Goal: Transaction & Acquisition: Book appointment/travel/reservation

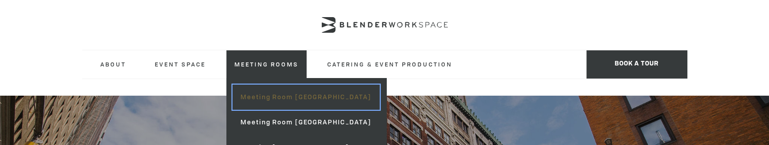
click at [266, 97] on link "Meeting Room [GEOGRAPHIC_DATA]" at bounding box center [306, 97] width 147 height 25
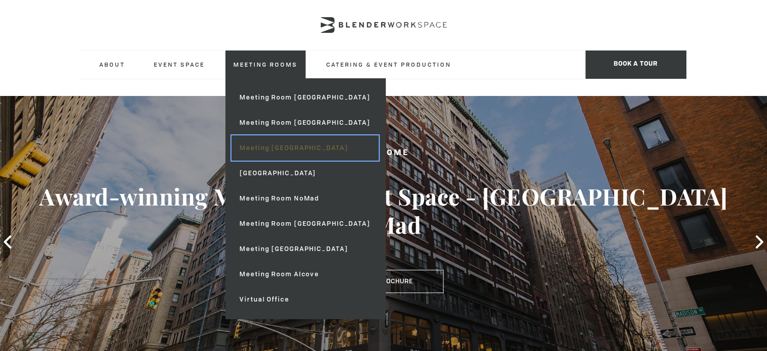
click at [278, 145] on link "Meeting [GEOGRAPHIC_DATA]" at bounding box center [305, 147] width 147 height 25
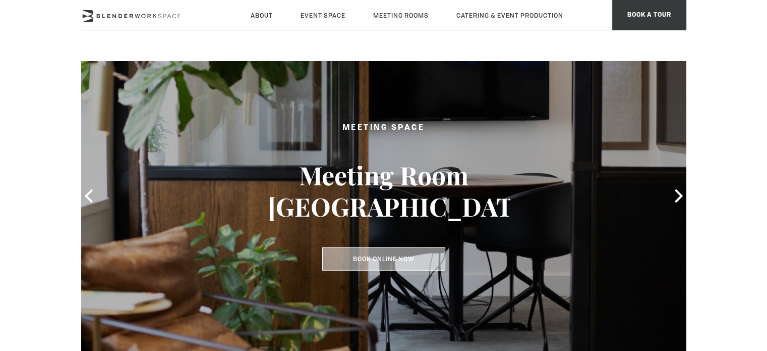
scroll to position [101, 0]
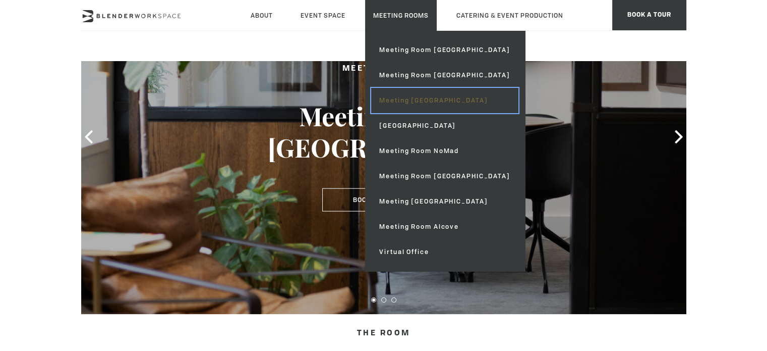
click at [406, 98] on link "Meeting [GEOGRAPHIC_DATA]" at bounding box center [444, 100] width 147 height 25
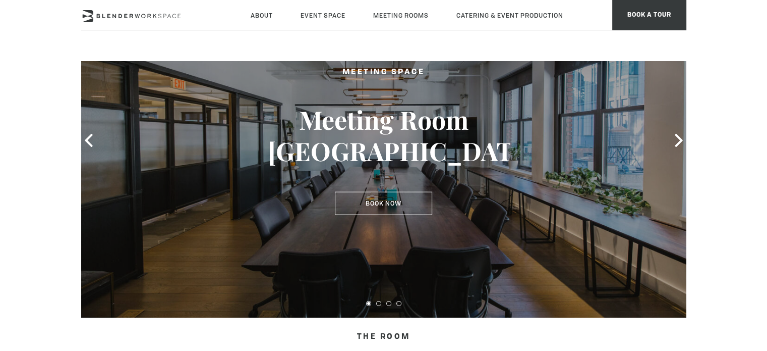
scroll to position [50, 0]
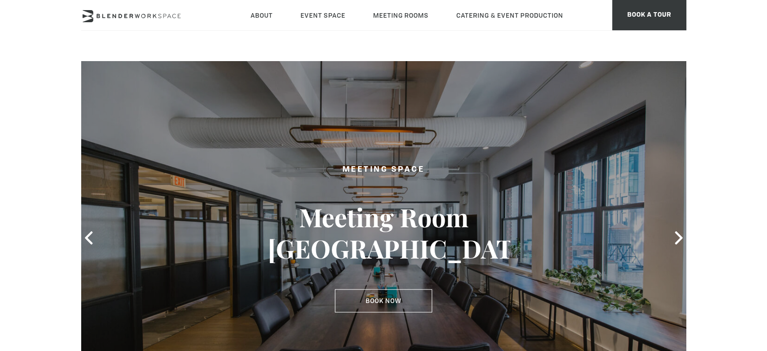
type div "2025-08-25"
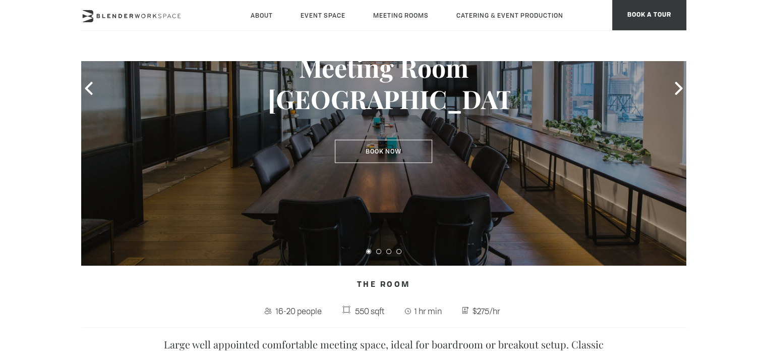
scroll to position [151, 0]
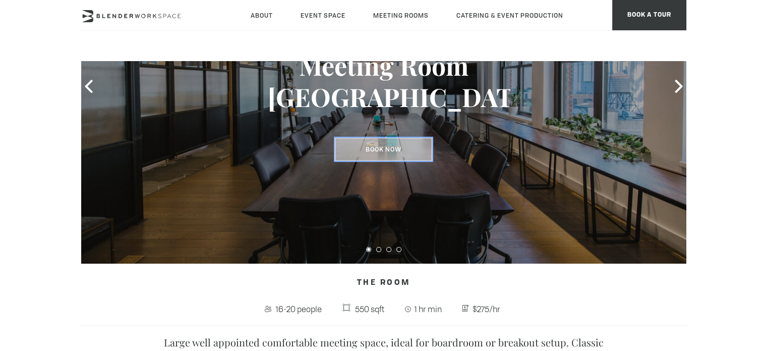
click at [379, 151] on link "Book Now" at bounding box center [383, 149] width 97 height 23
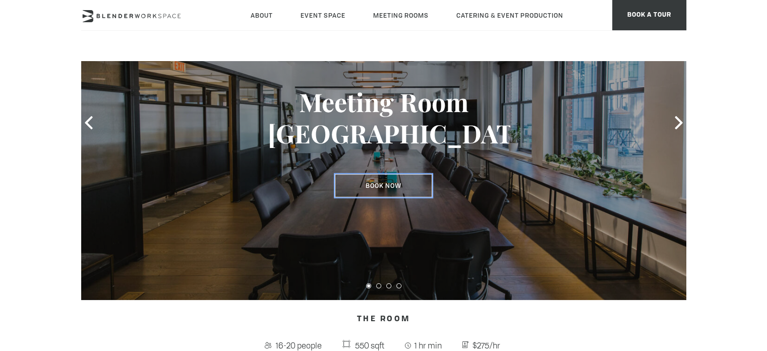
scroll to position [0, 0]
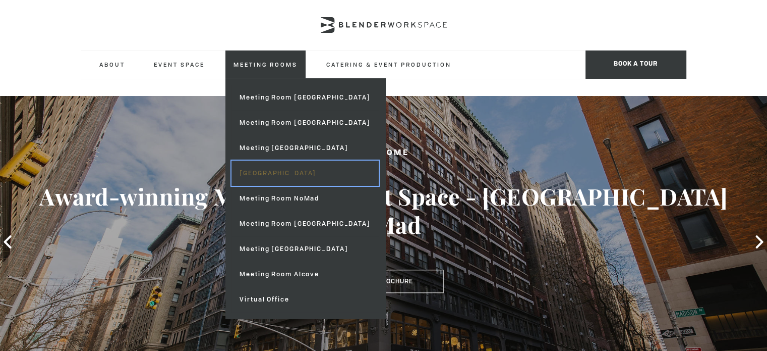
click at [278, 170] on link "[GEOGRAPHIC_DATA]" at bounding box center [305, 172] width 147 height 25
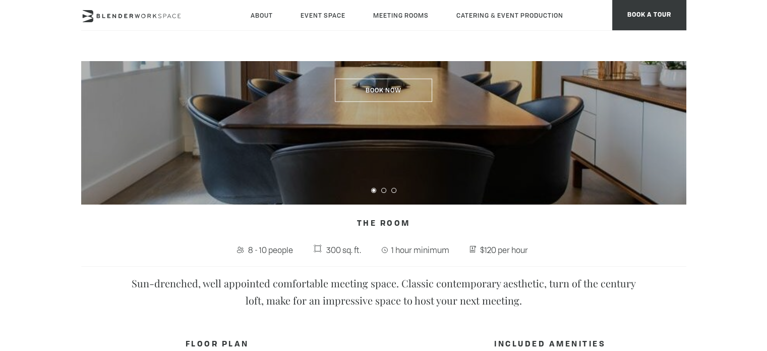
scroll to position [151, 0]
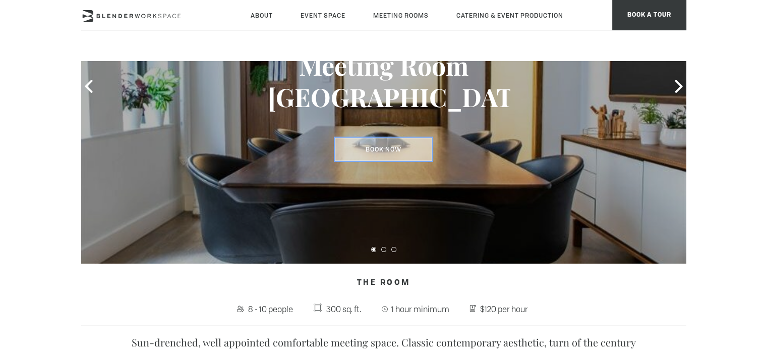
click at [380, 143] on link "Book Now" at bounding box center [383, 149] width 97 height 23
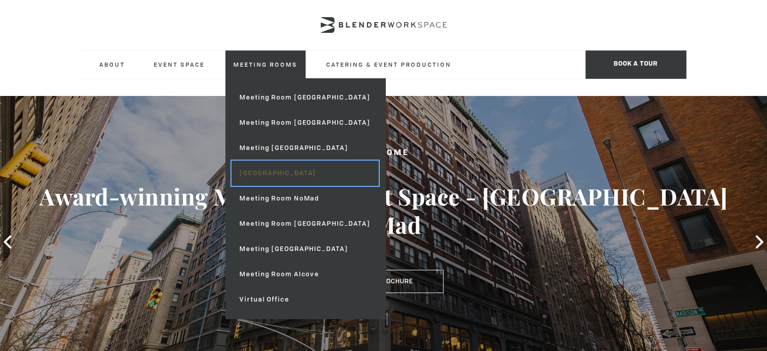
click at [281, 172] on link "[GEOGRAPHIC_DATA]" at bounding box center [305, 172] width 147 height 25
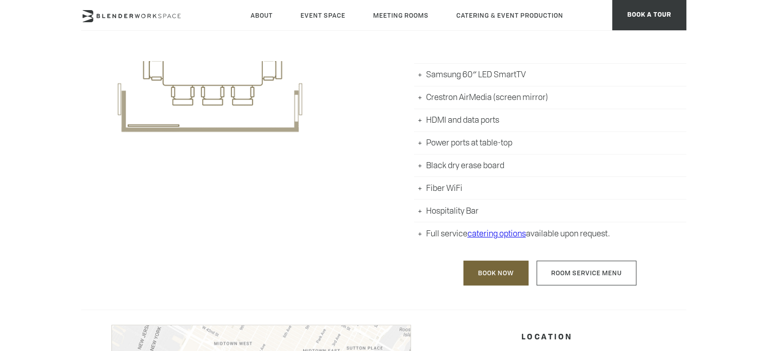
scroll to position [605, 0]
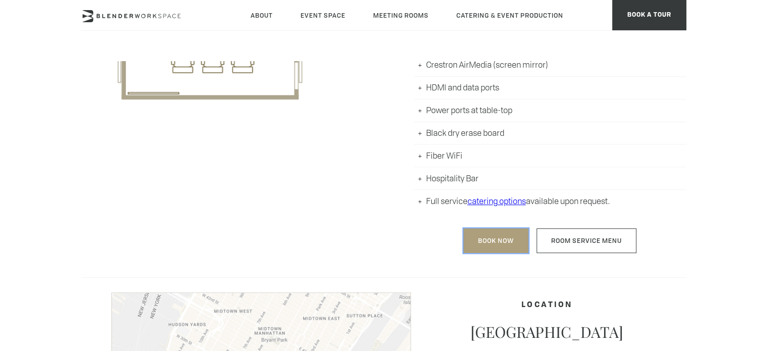
click at [500, 236] on link "Book Now" at bounding box center [496, 240] width 65 height 25
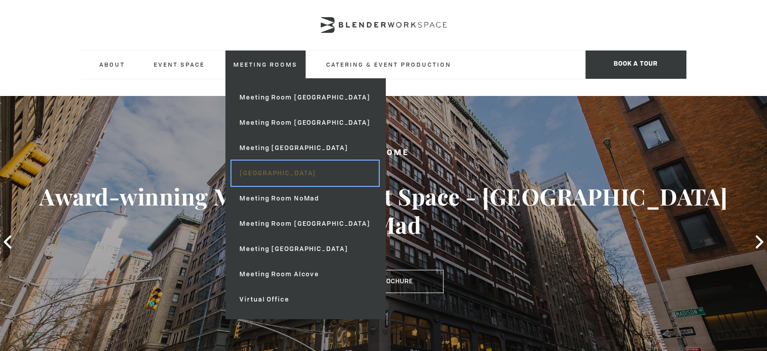
click at [287, 168] on link "[GEOGRAPHIC_DATA]" at bounding box center [305, 172] width 147 height 25
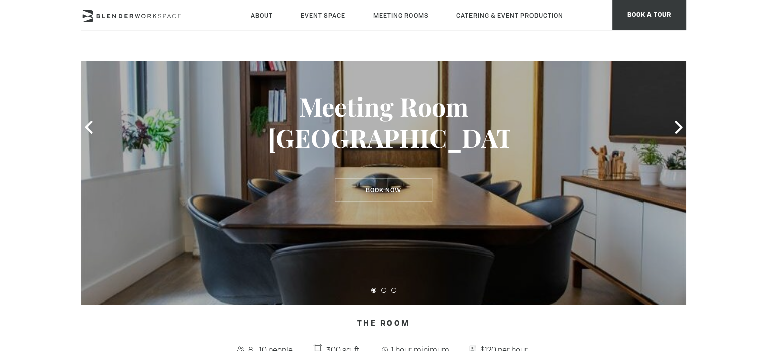
scroll to position [151, 0]
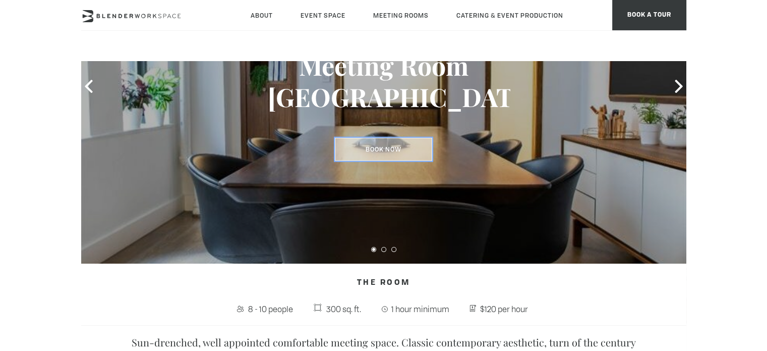
click at [372, 148] on link "Book Now" at bounding box center [383, 149] width 97 height 23
